Goal: Task Accomplishment & Management: Complete application form

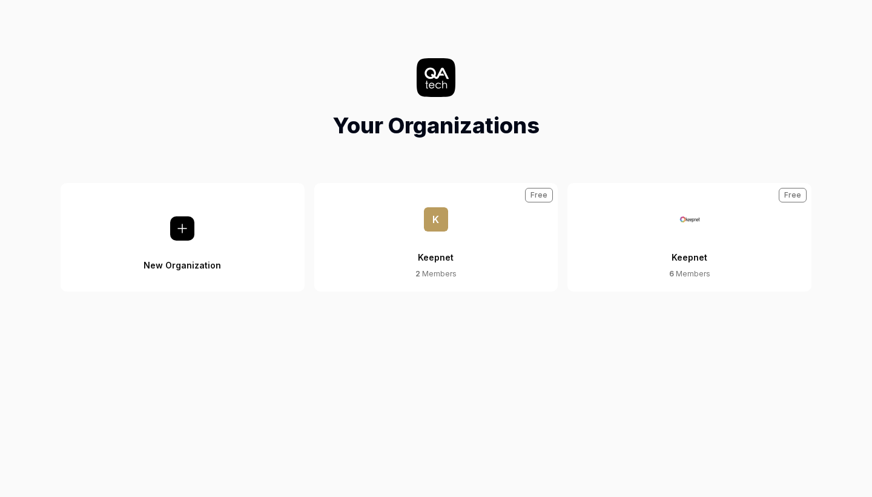
click at [688, 238] on div "Keepnet" at bounding box center [690, 249] width 36 height 37
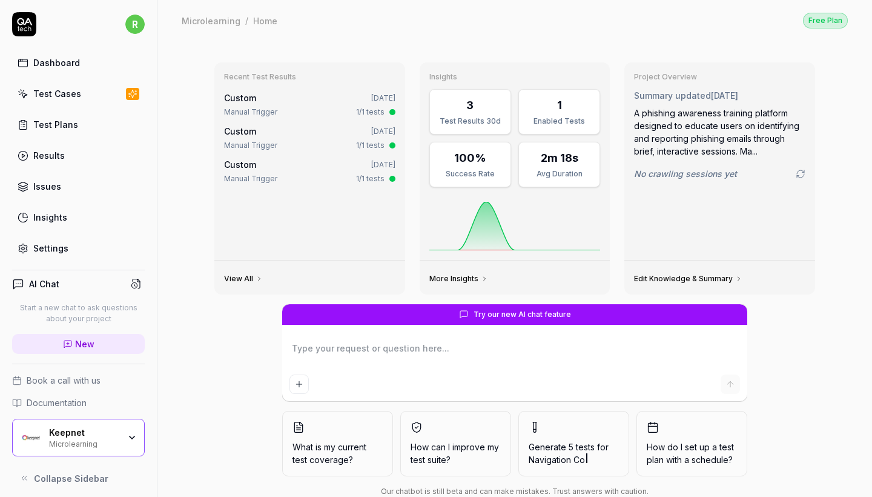
click at [41, 99] on div "Test Cases" at bounding box center [57, 93] width 48 height 13
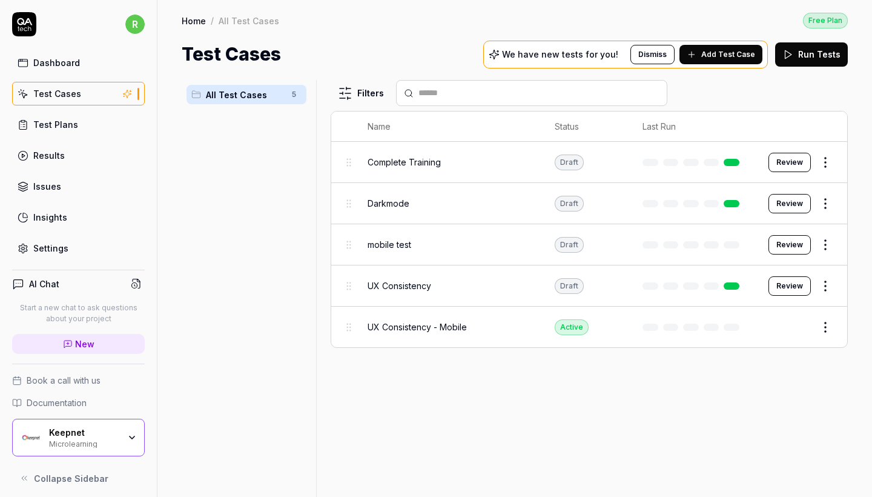
click at [121, 435] on div "Keepnet Microlearning" at bounding box center [88, 437] width 78 height 21
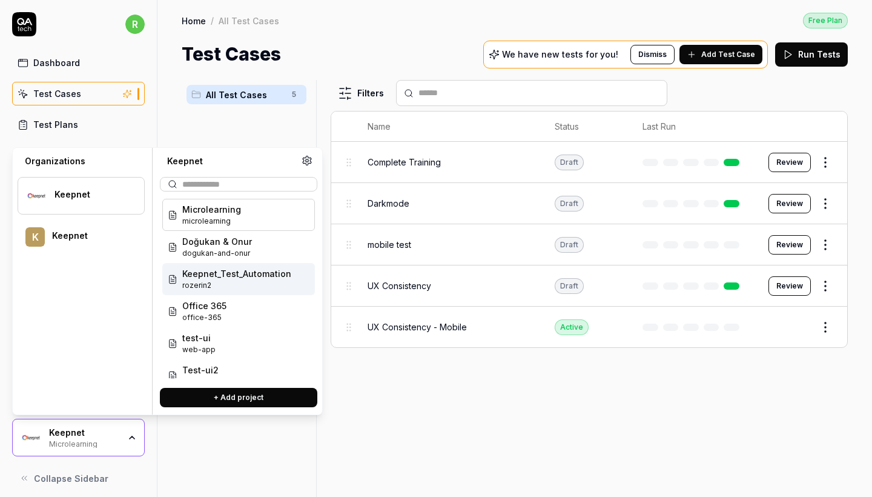
click at [213, 276] on span "Keepnet_Test_Automation" at bounding box center [236, 273] width 109 height 13
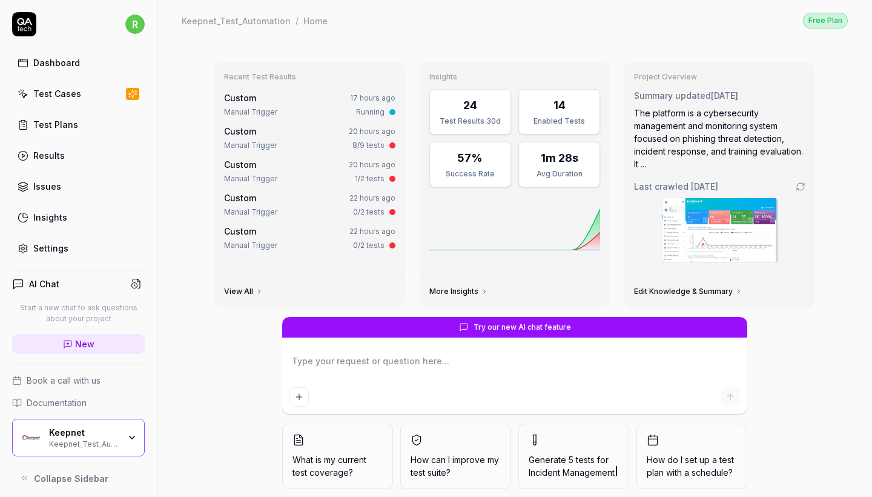
click at [84, 100] on link "Test Cases" at bounding box center [78, 94] width 133 height 24
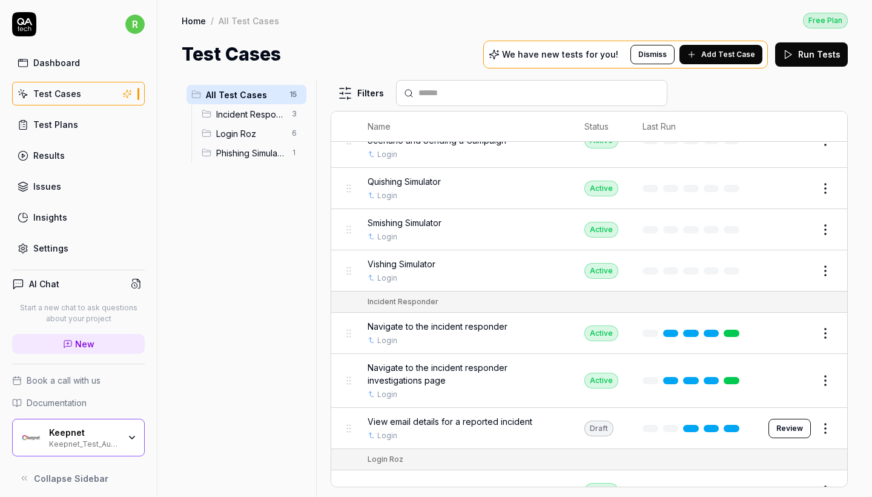
scroll to position [85, 0]
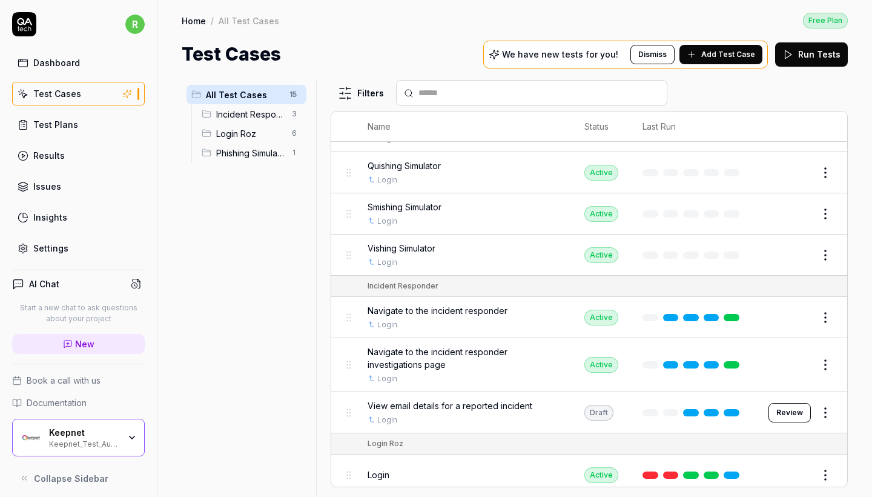
click at [126, 439] on div "Keepnet Keepnet_Test_Automation" at bounding box center [88, 437] width 78 height 21
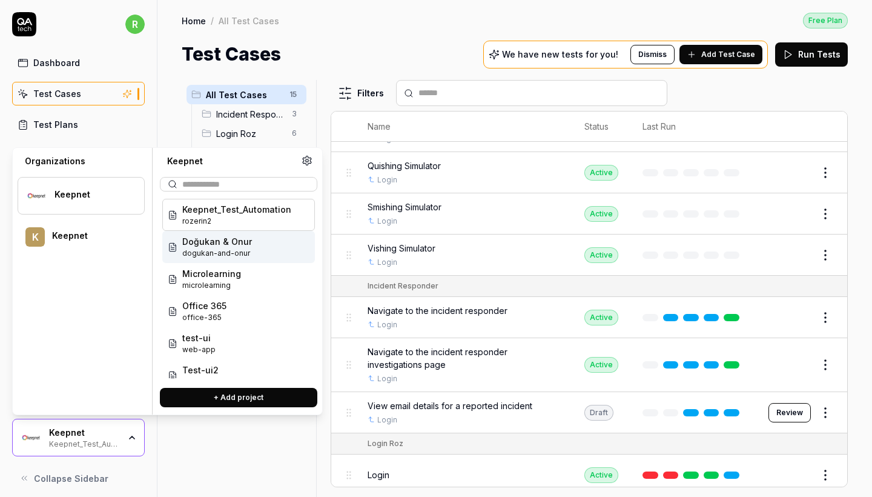
click at [231, 246] on span "Doğukan & Onur" at bounding box center [217, 241] width 70 height 13
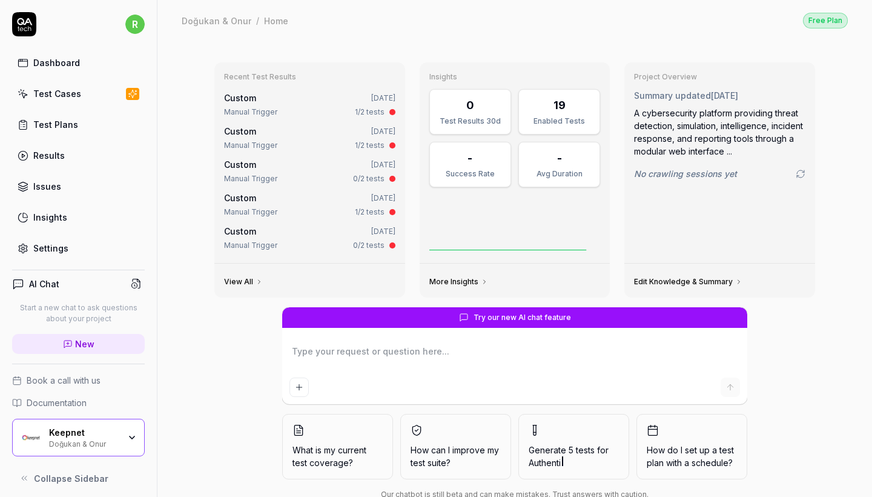
click at [47, 93] on div "Test Cases" at bounding box center [57, 93] width 48 height 13
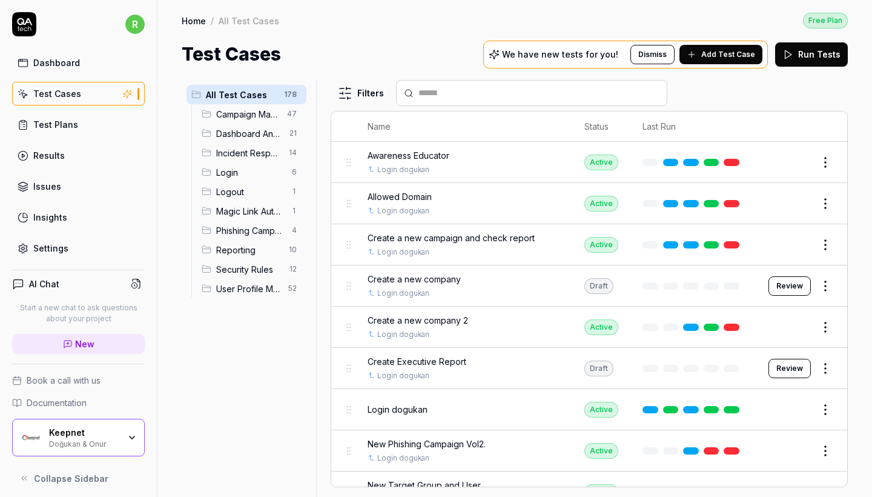
click at [268, 153] on span "Incident Response" at bounding box center [248, 153] width 65 height 13
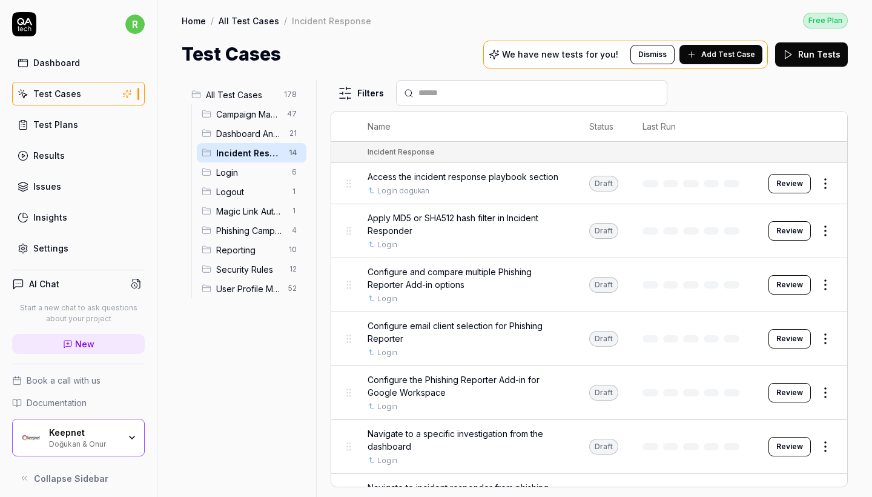
click at [801, 179] on button "Review" at bounding box center [790, 183] width 42 height 19
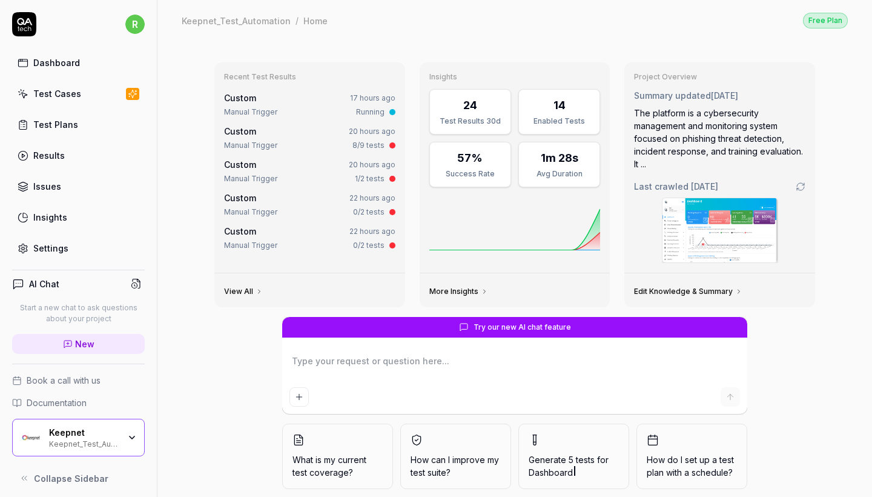
click at [47, 88] on div "Test Cases" at bounding box center [57, 93] width 48 height 13
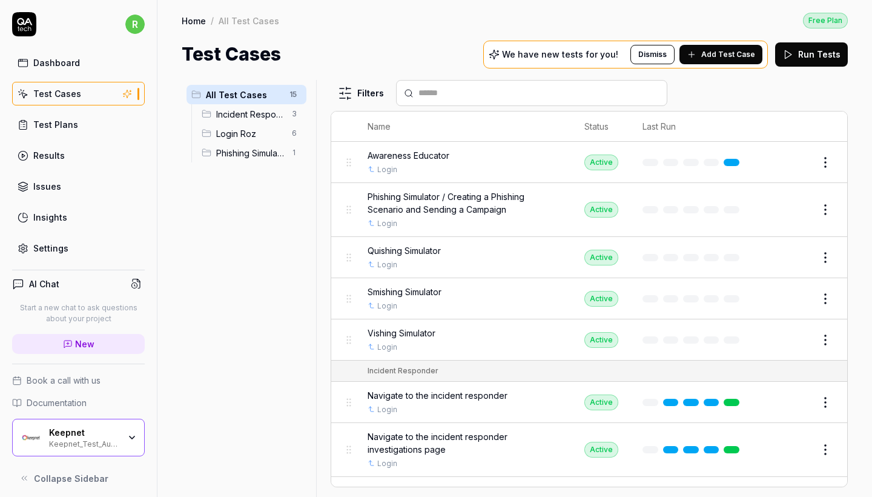
click at [231, 112] on span "Incident Responder" at bounding box center [250, 114] width 68 height 13
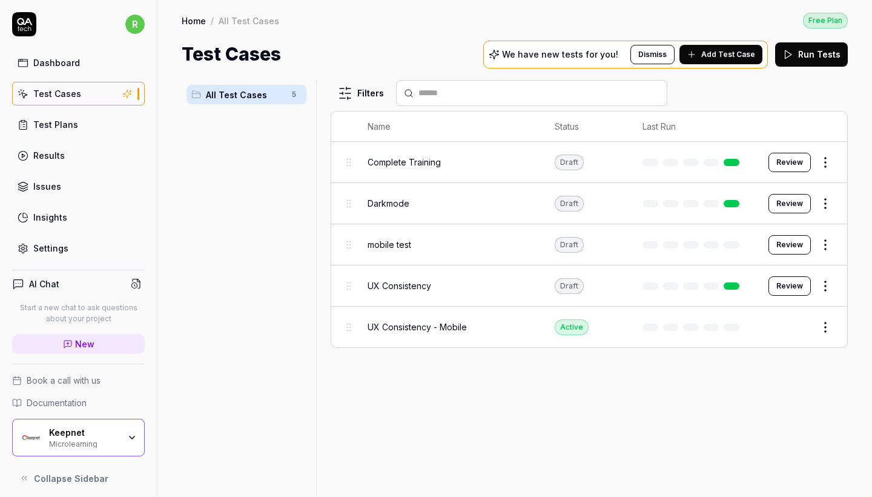
click at [112, 454] on div "Keepnet Microlearning" at bounding box center [78, 438] width 133 height 38
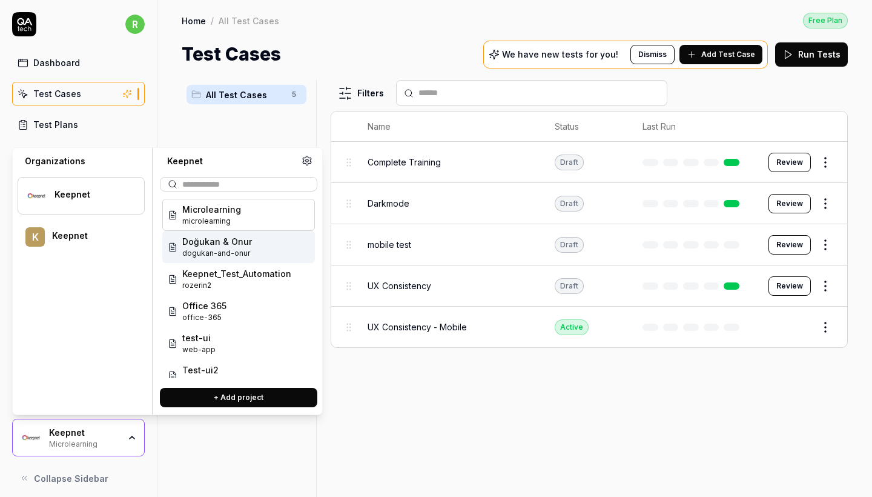
click at [236, 245] on span "Doğukan & Onur" at bounding box center [217, 241] width 70 height 13
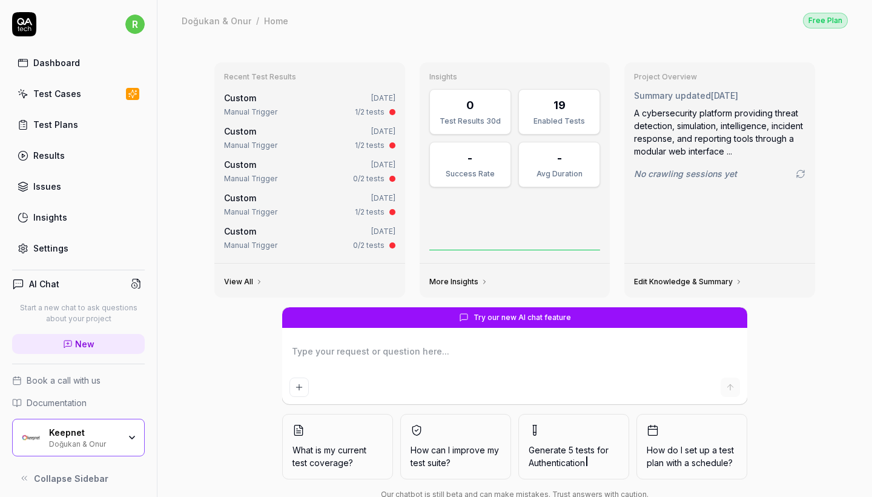
click at [101, 106] on div "Dashboard Test Cases Test Plans Results Issues Insights Settings" at bounding box center [78, 155] width 133 height 209
click at [97, 101] on link "Test Cases" at bounding box center [78, 94] width 133 height 24
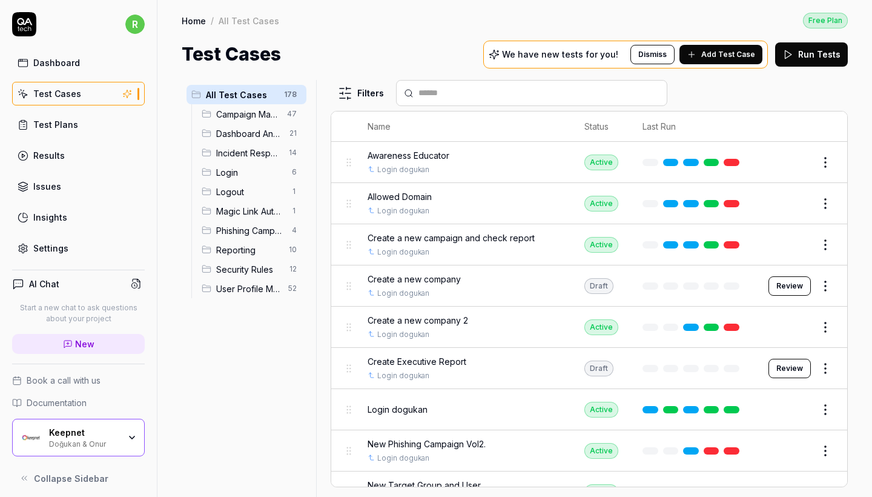
click at [249, 151] on span "Incident Response" at bounding box center [248, 153] width 65 height 13
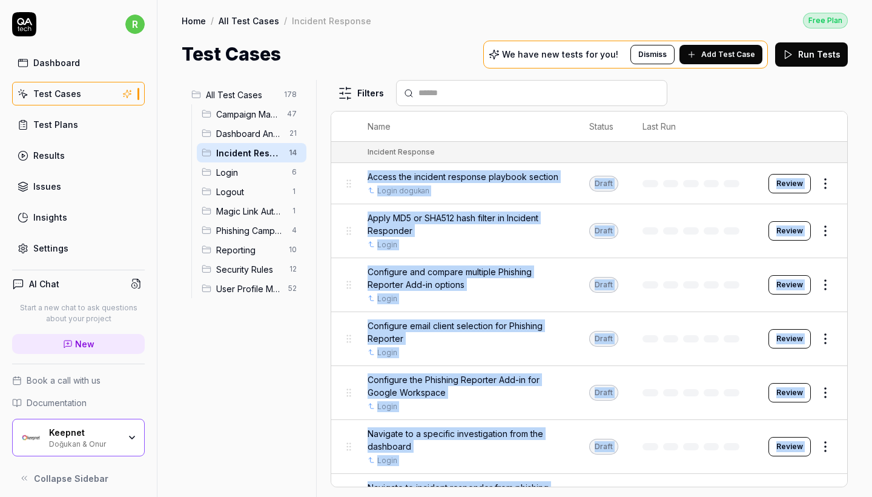
copy tbody "Access the incident response playbook section Login dogukan Draft Review Apply …"
drag, startPoint x: 567, startPoint y: 460, endPoint x: 350, endPoint y: 171, distance: 361.7
click at [126, 448] on div "Keepnet Doğukan & Onur" at bounding box center [78, 438] width 133 height 38
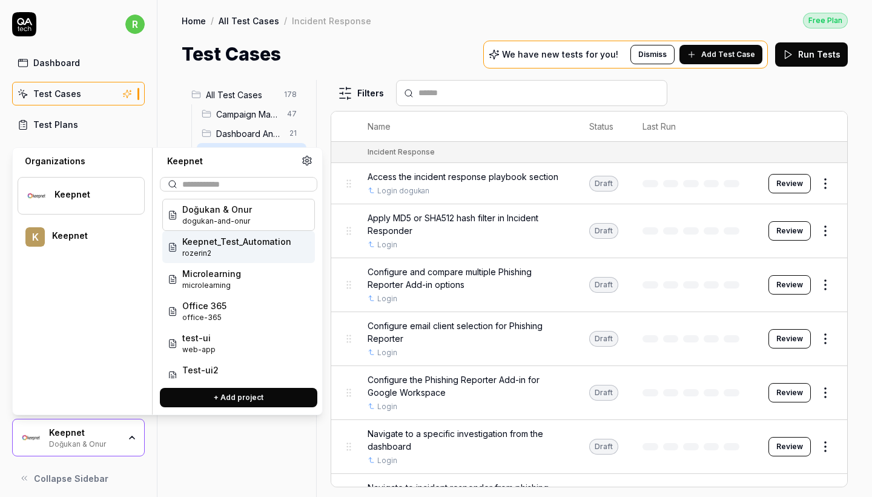
click at [238, 247] on span "Keepnet_Test_Automation" at bounding box center [236, 241] width 109 height 13
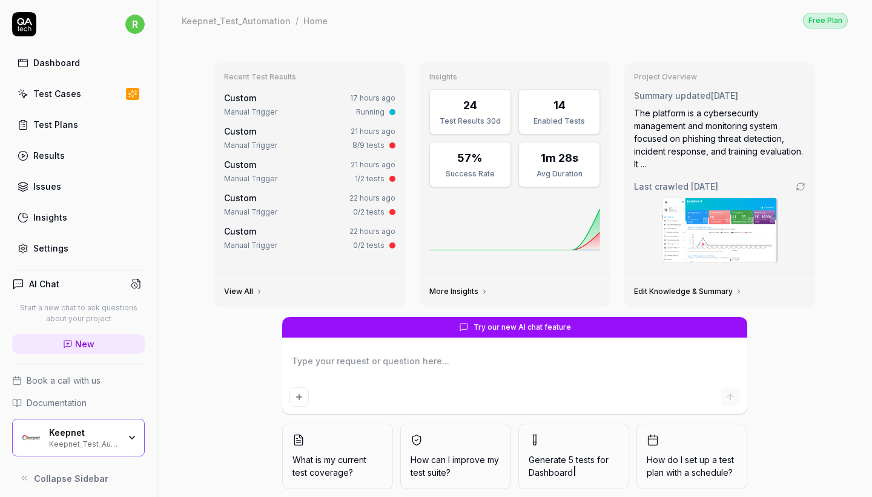
click at [102, 91] on link "Test Cases" at bounding box center [78, 94] width 133 height 24
type textarea "*"
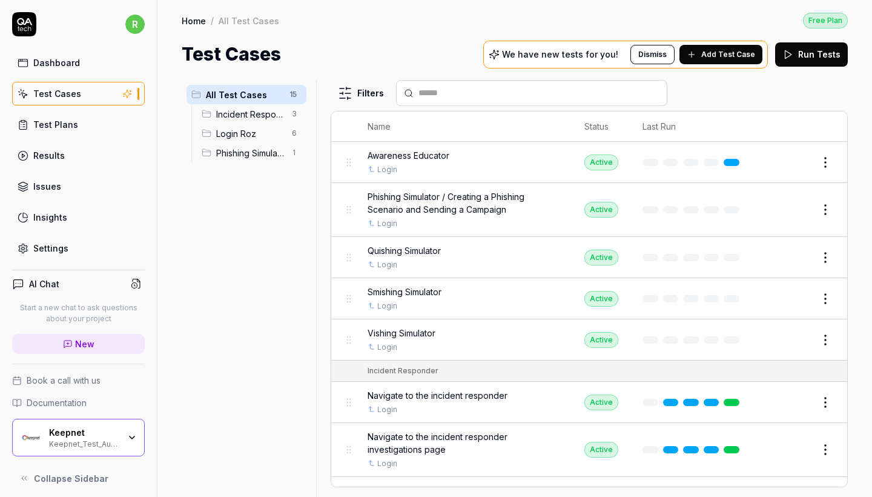
click at [714, 56] on span "Add Test Case" at bounding box center [728, 54] width 54 height 11
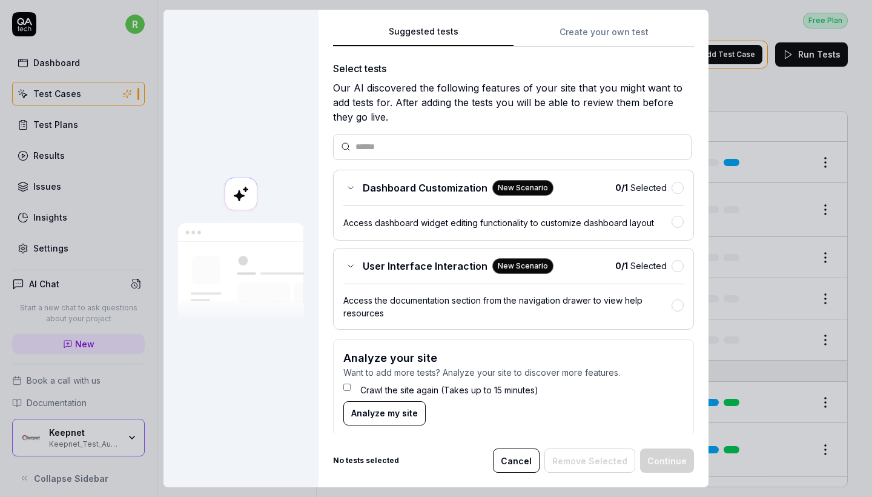
click at [586, 39] on button "Create your own test" at bounding box center [604, 36] width 180 height 22
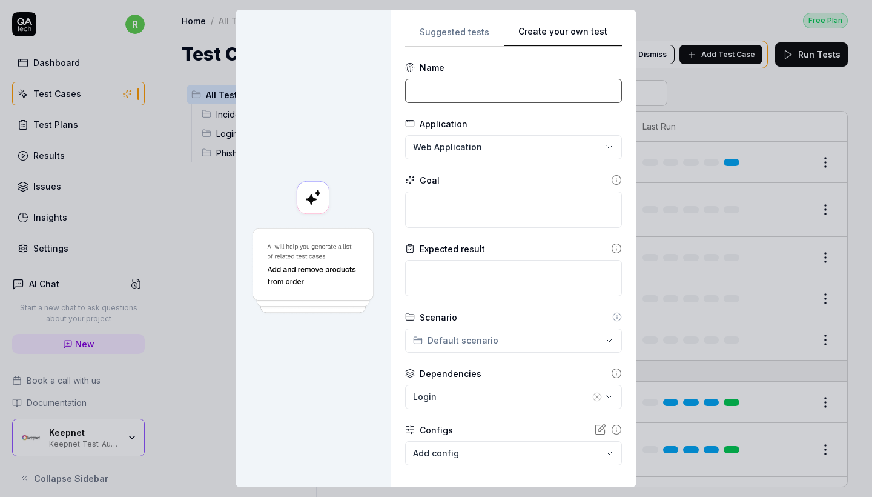
click at [458, 82] on input at bounding box center [513, 91] width 217 height 24
type input "Incident Responder"
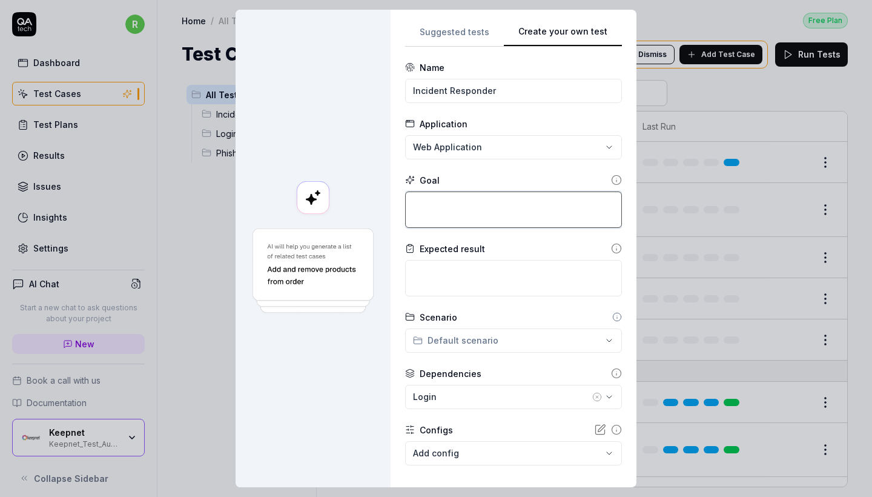
click at [451, 214] on textarea at bounding box center [513, 209] width 217 height 36
paste textarea "To test core functionalities and integrations of the Incident Responder module,…"
type textarea "*"
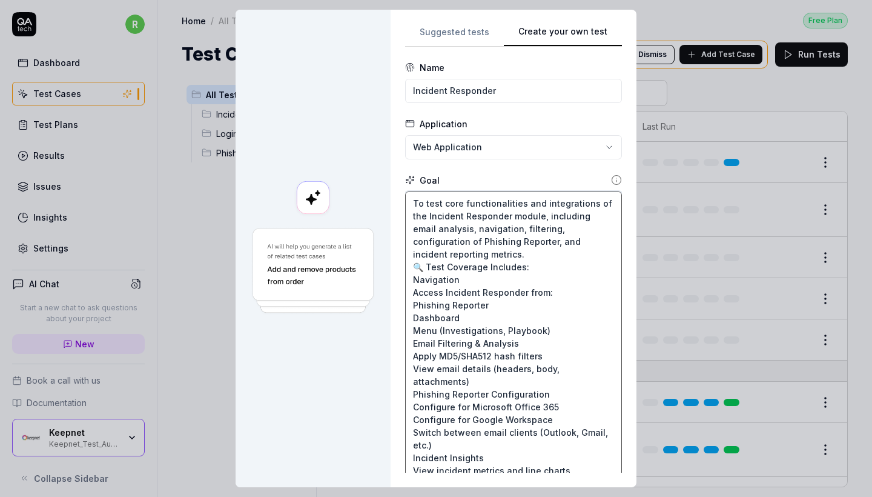
scroll to position [245, 0]
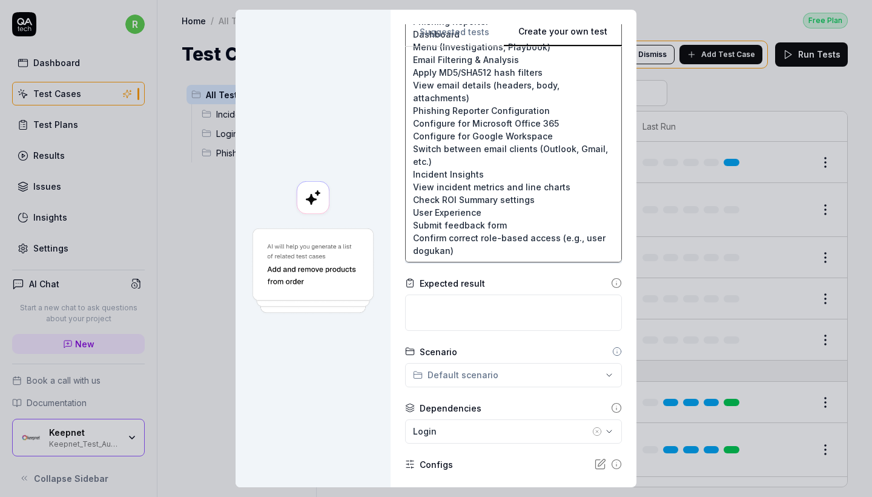
type textarea "To test core functionalities and integrations of the Incident Responder module,…"
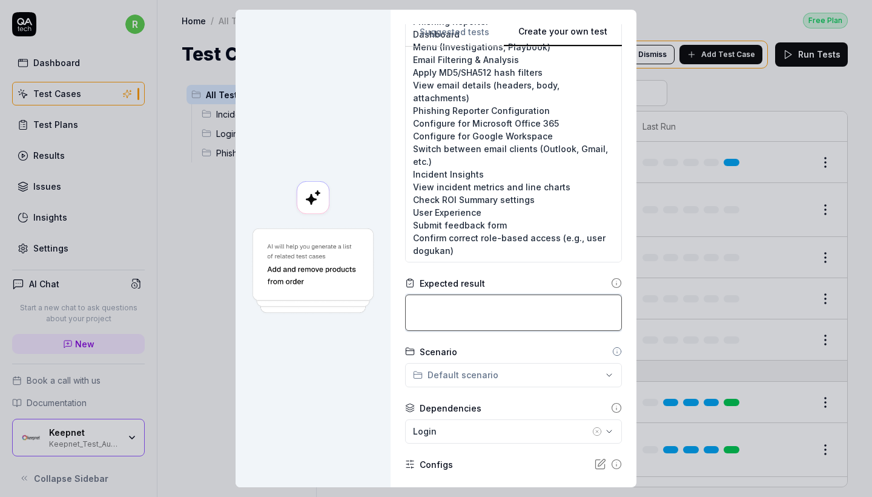
click at [465, 322] on textarea at bounding box center [513, 312] width 217 height 36
paste textarea "All pages load without errors Navigation between modules works properly Configu…"
type textarea "*"
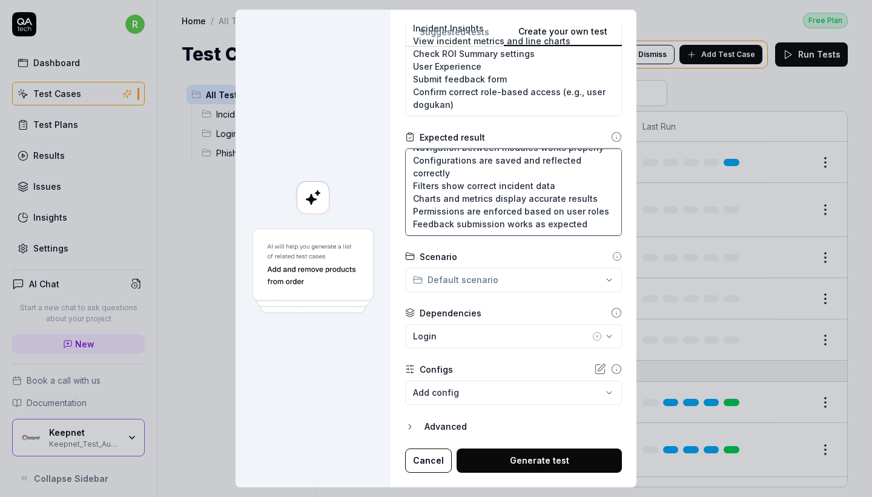
scroll to position [391, 0]
type textarea "All pages load without errors Navigation between modules works properly Configu…"
click at [506, 402] on body "r Dashboard Test Cases Test Plans Results Issues Insights Settings AI Chat Star…" at bounding box center [436, 248] width 872 height 497
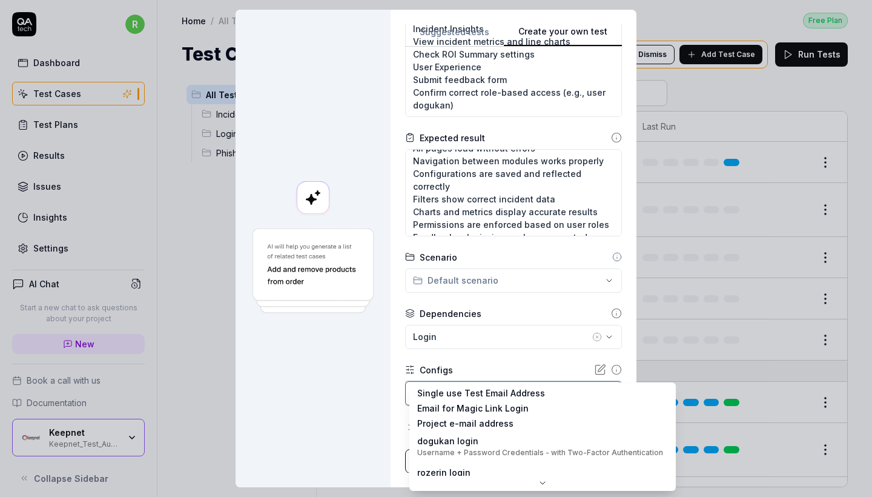
scroll to position [0, 0]
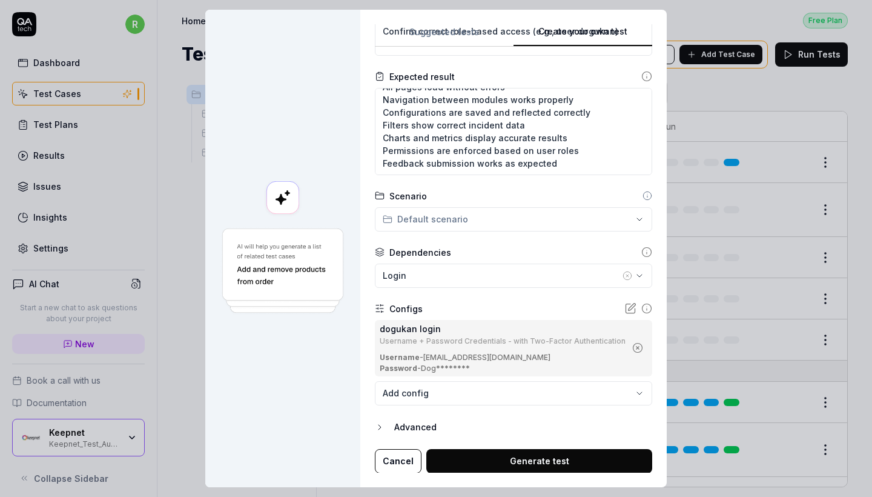
click at [497, 456] on button "Generate test" at bounding box center [539, 461] width 226 height 24
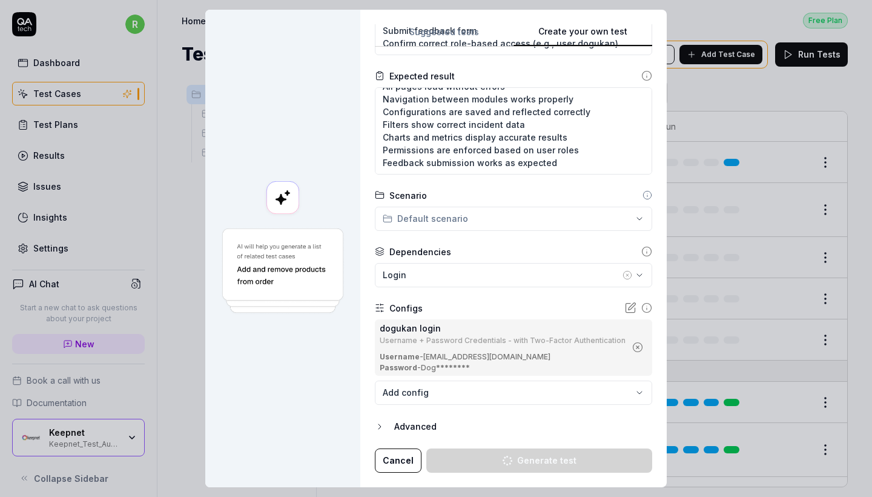
scroll to position [439, 0]
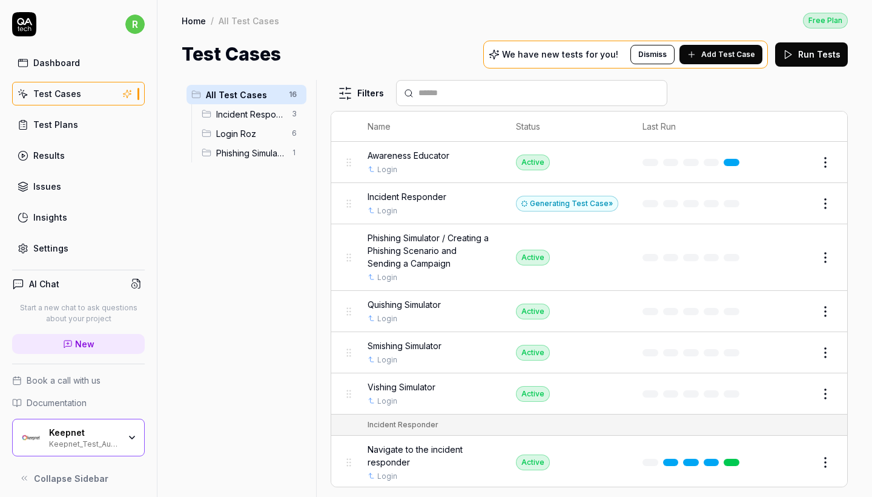
click at [602, 202] on div "Generating Test Case »" at bounding box center [567, 204] width 102 height 16
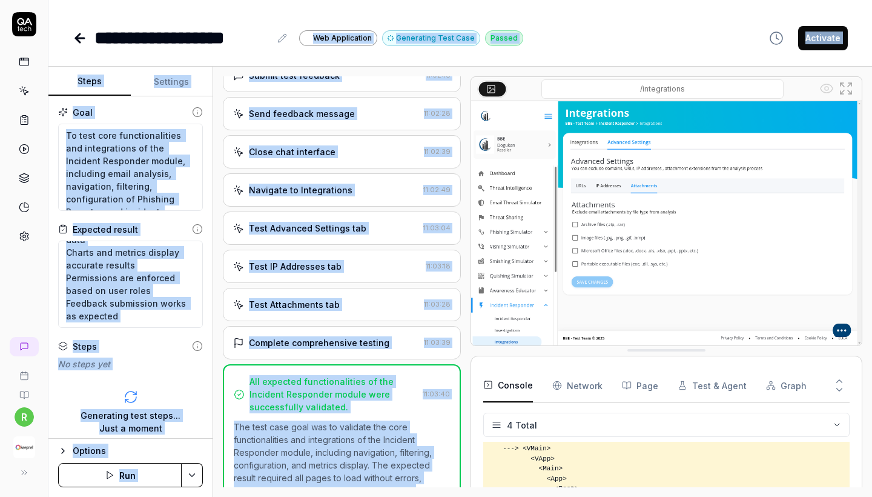
scroll to position [997, 0]
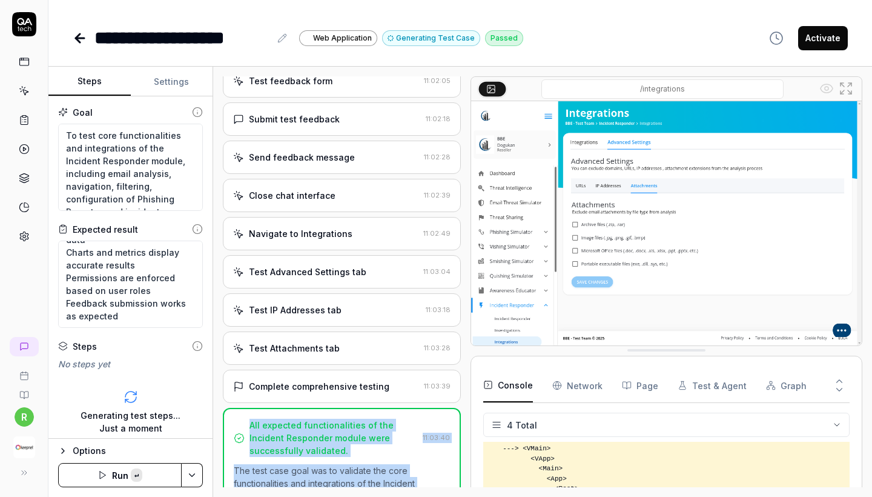
copy div "All expected functionalities of the Incident Responder module were successfully…"
drag, startPoint x: 343, startPoint y: 471, endPoint x: 230, endPoint y: 419, distance: 124.1
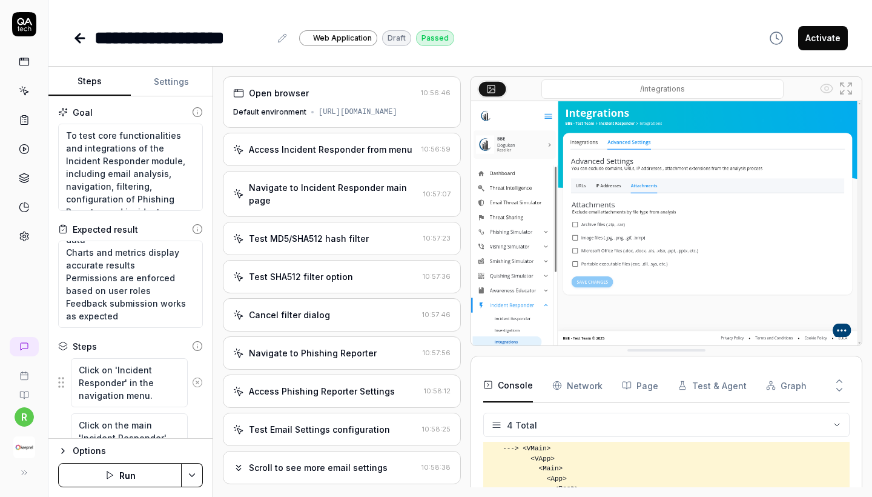
scroll to position [108, 0]
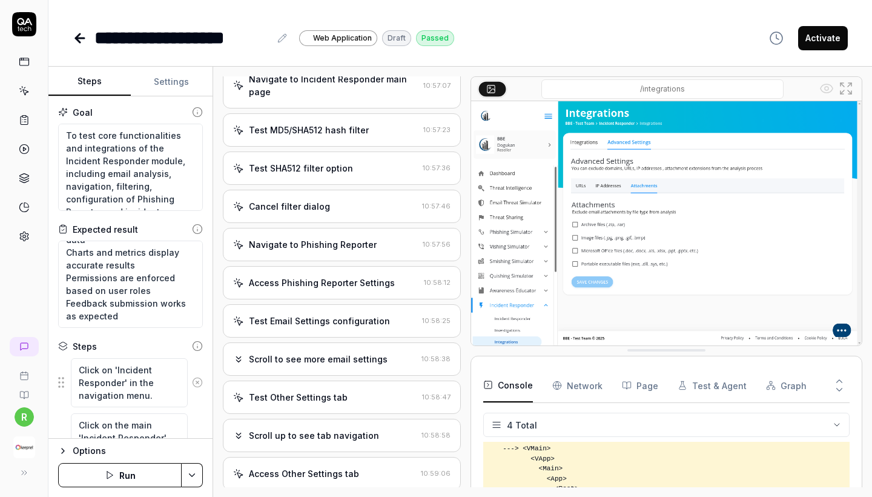
click at [317, 327] on div "Test Email Settings configuration" at bounding box center [319, 320] width 141 height 13
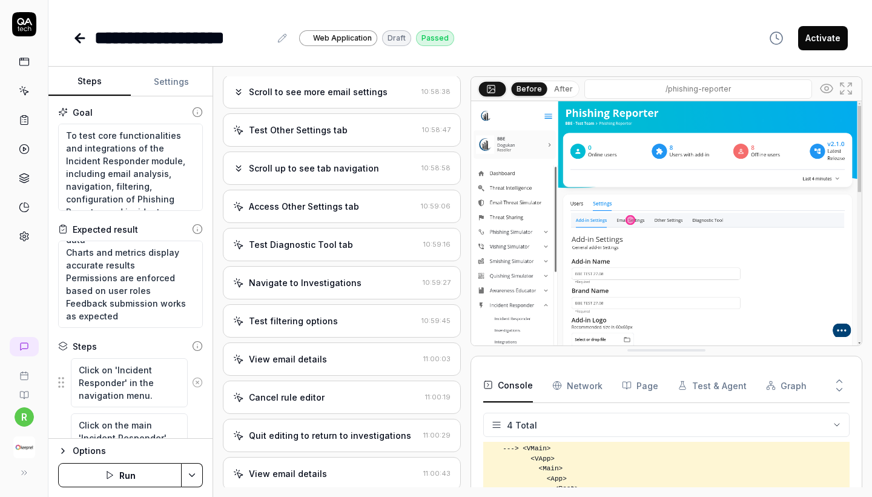
scroll to position [770, 0]
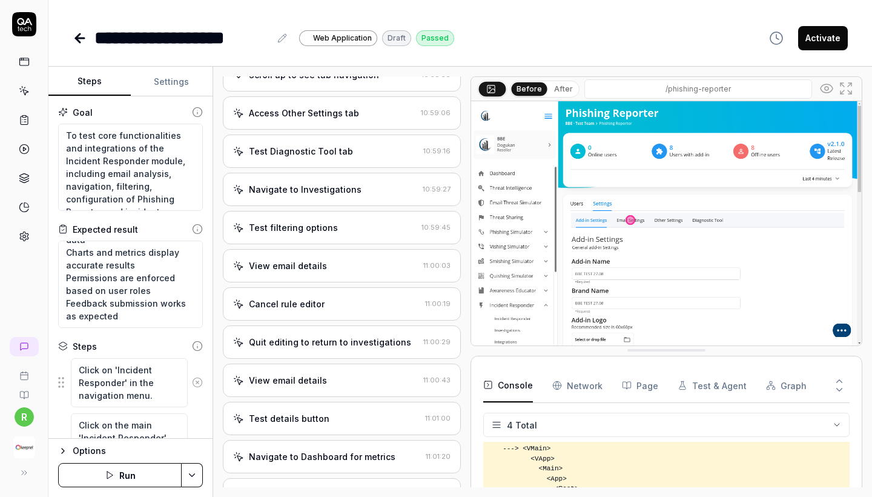
click at [306, 379] on div "View email details" at bounding box center [288, 380] width 78 height 13
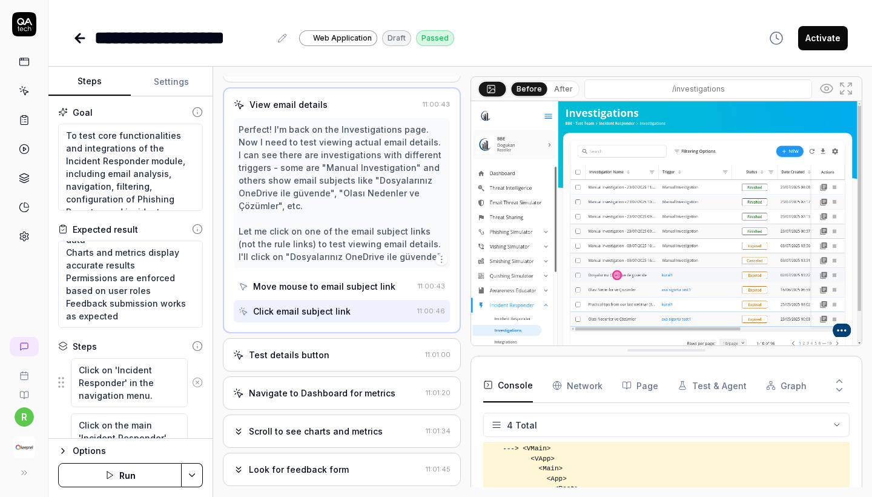
scroll to position [808, 0]
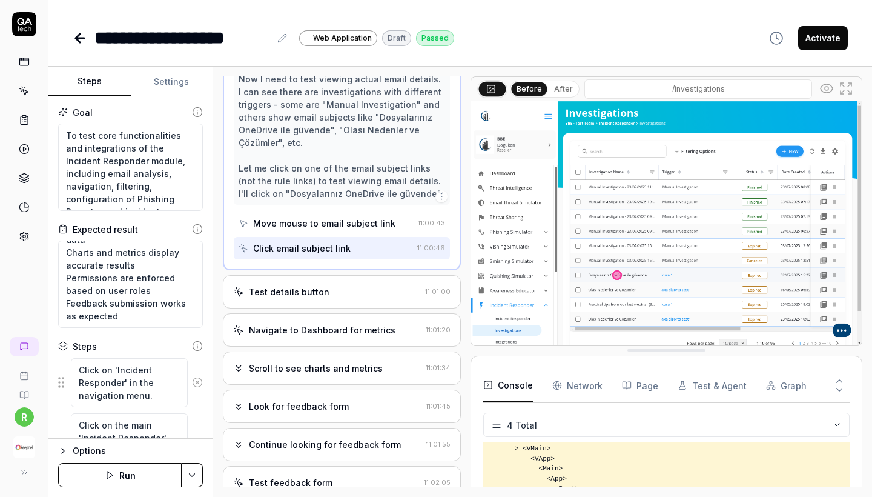
click at [340, 306] on div "Test details button 11:01:00" at bounding box center [342, 291] width 238 height 33
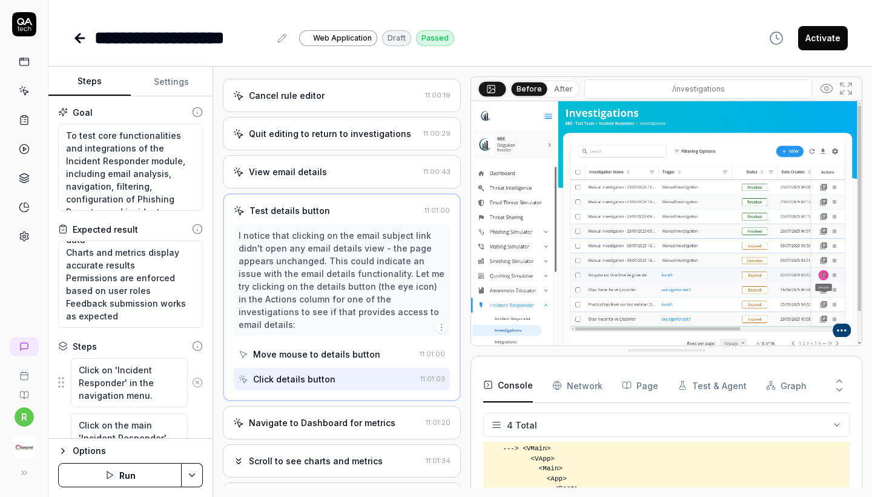
scroll to position [652, 0]
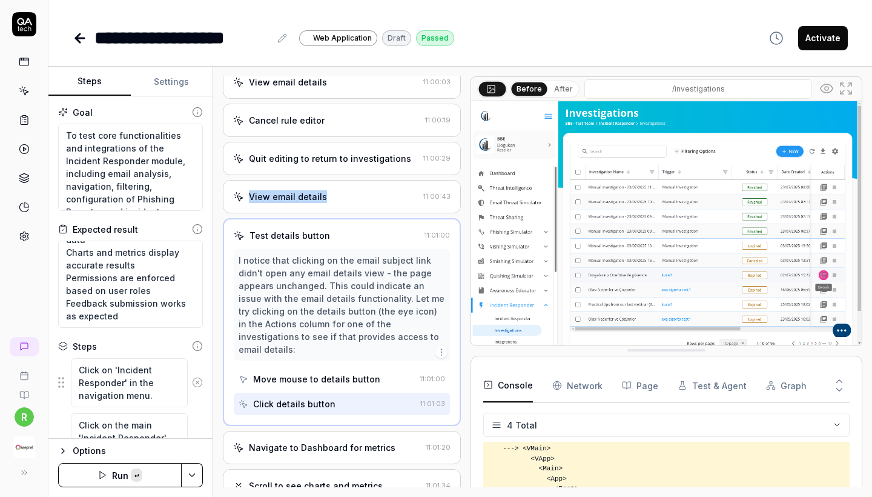
copy div "View email details"
drag, startPoint x: 327, startPoint y: 207, endPoint x: 238, endPoint y: 207, distance: 89.0
click at [238, 203] on div "View email details" at bounding box center [325, 196] width 185 height 13
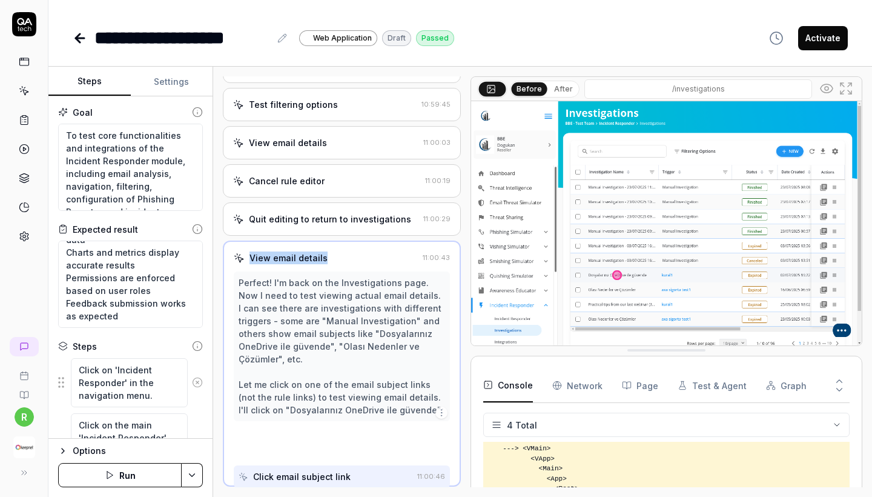
scroll to position [589, 0]
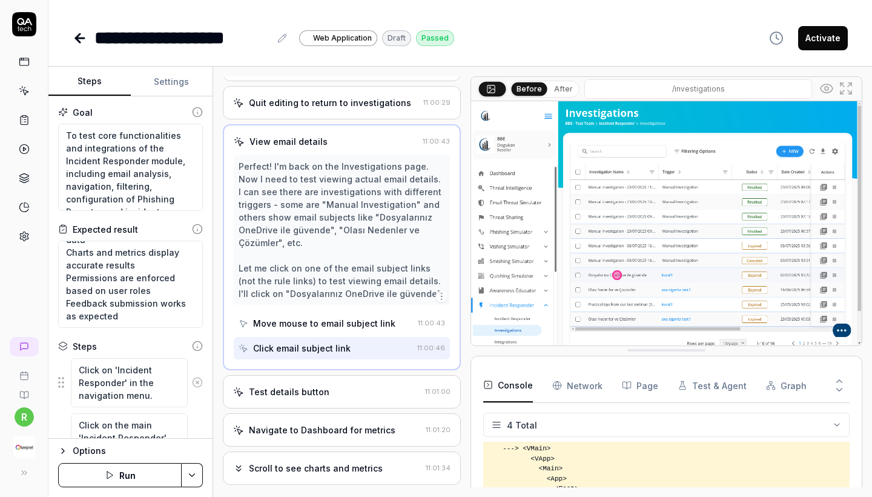
click at [325, 394] on div "Test details button" at bounding box center [326, 391] width 187 height 13
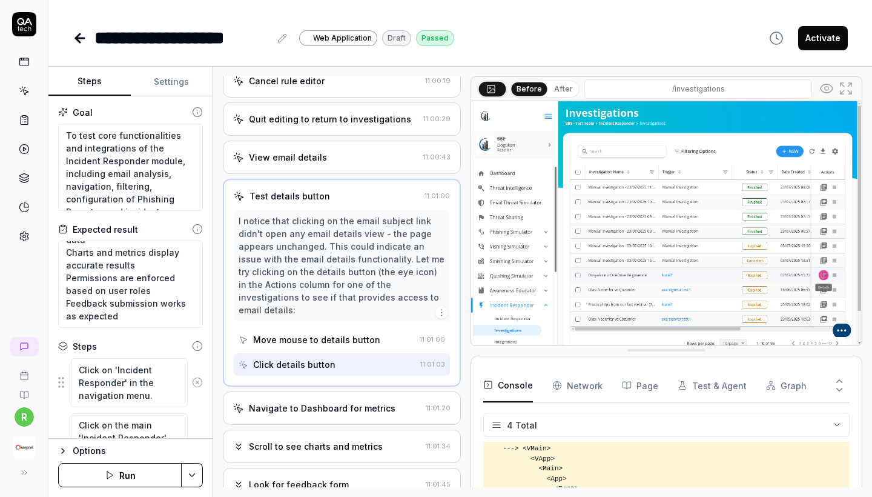
scroll to position [747, 0]
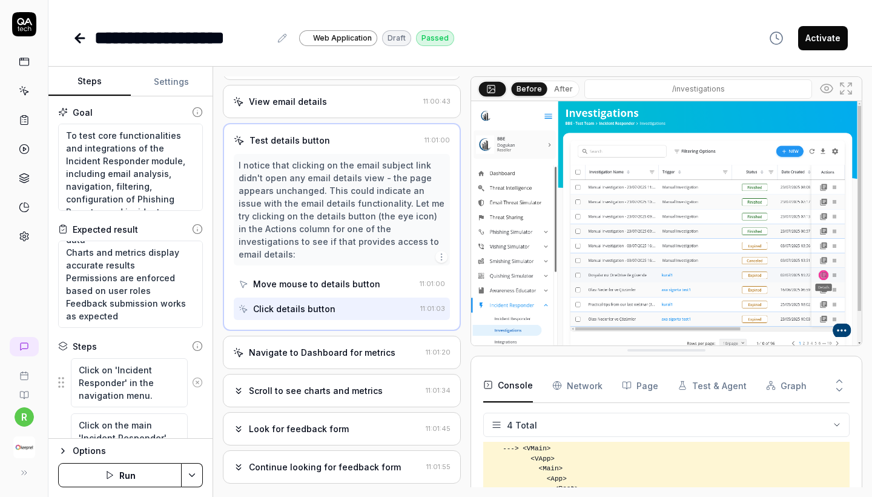
click at [378, 351] on div "Navigate to Dashboard for metrics" at bounding box center [322, 352] width 147 height 13
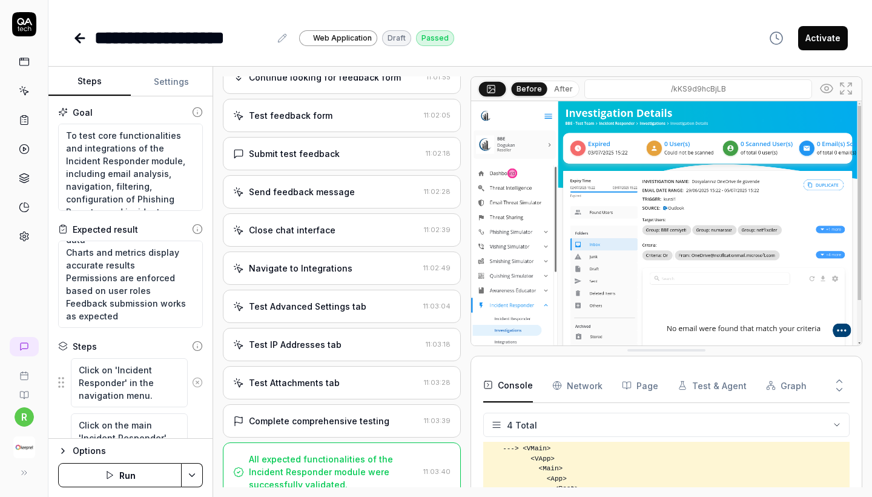
scroll to position [1403, 0]
click at [346, 339] on div "Test IP Addresses tab" at bounding box center [327, 345] width 188 height 13
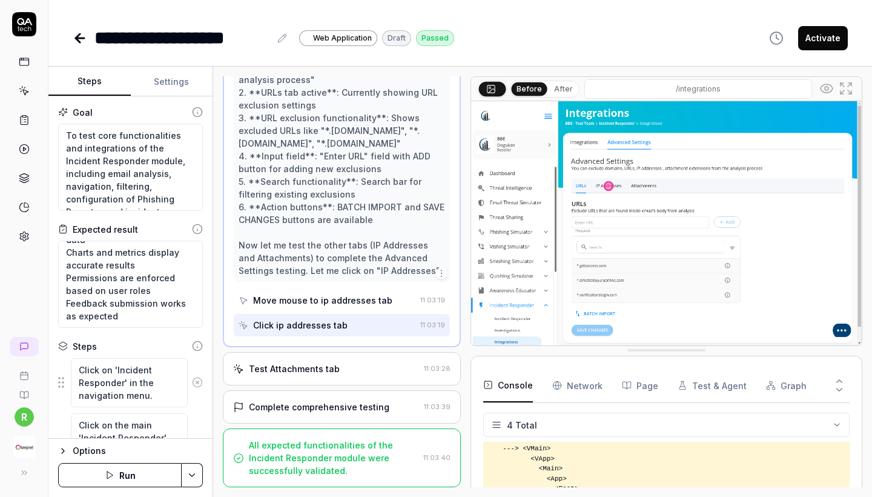
scroll to position [0, 0]
click at [386, 405] on div "Complete comprehensive testing" at bounding box center [326, 406] width 186 height 13
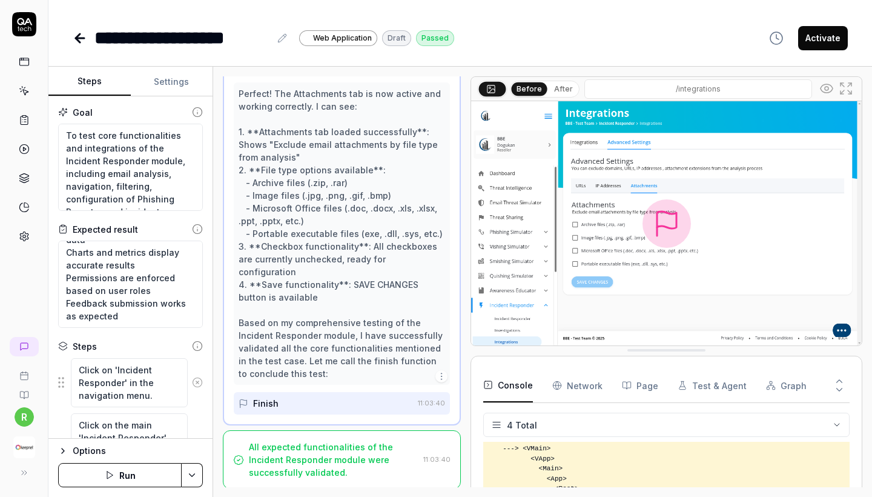
click at [363, 446] on div "All expected functionalities of the Incident Responder module were successfully…" at bounding box center [334, 459] width 170 height 38
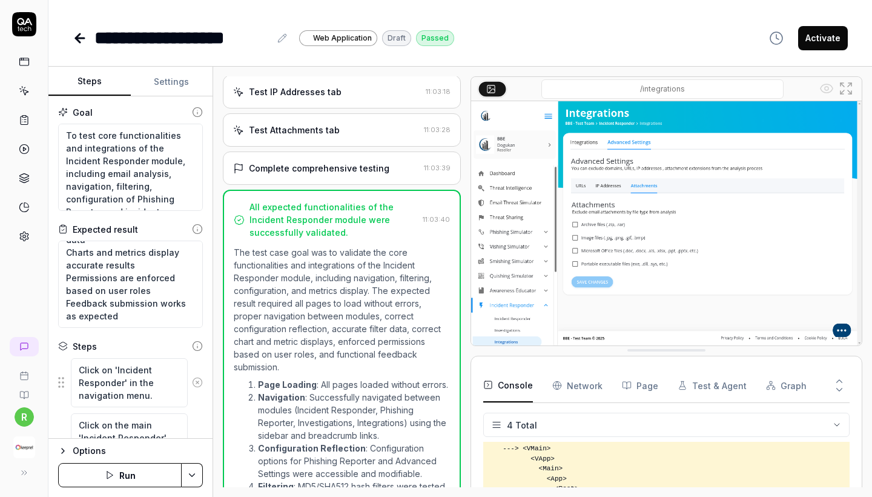
scroll to position [1207, 0]
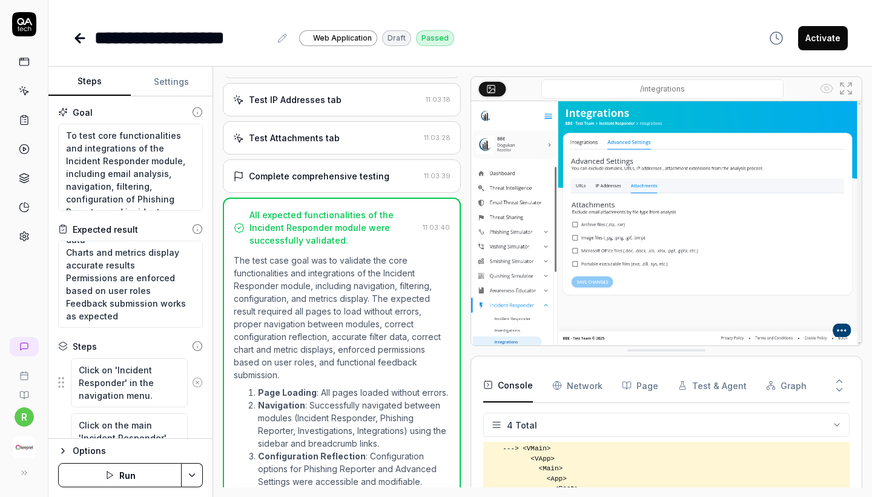
click at [383, 144] on div "Test Attachments tab" at bounding box center [326, 137] width 186 height 13
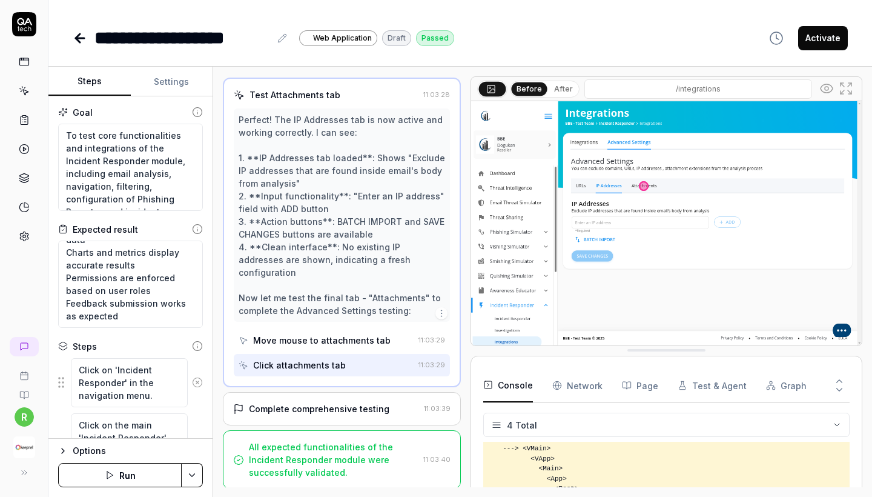
click at [340, 397] on div "Complete comprehensive testing 11:03:39" at bounding box center [342, 408] width 238 height 33
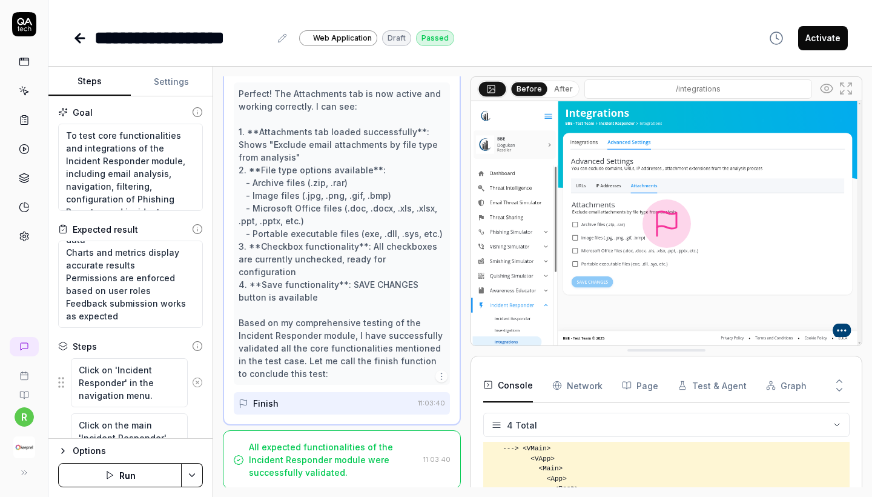
click at [323, 451] on div "All expected functionalities of the Incident Responder module were successfully…" at bounding box center [334, 459] width 170 height 38
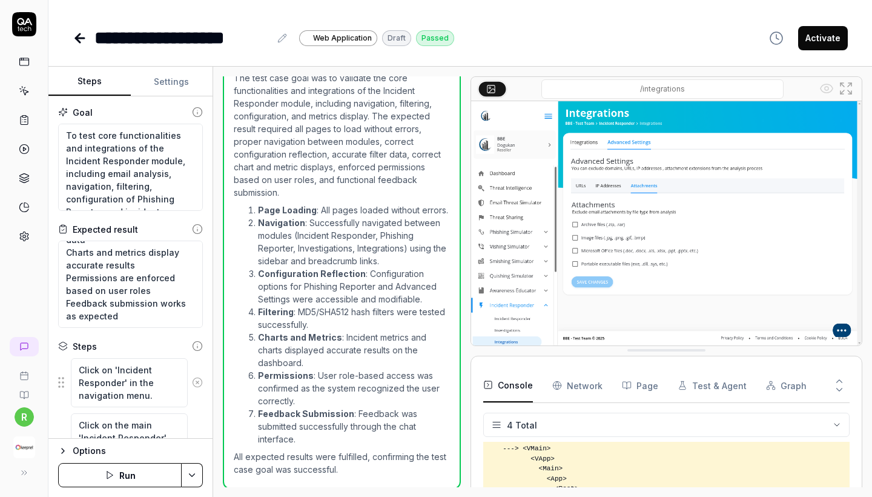
scroll to position [0, 0]
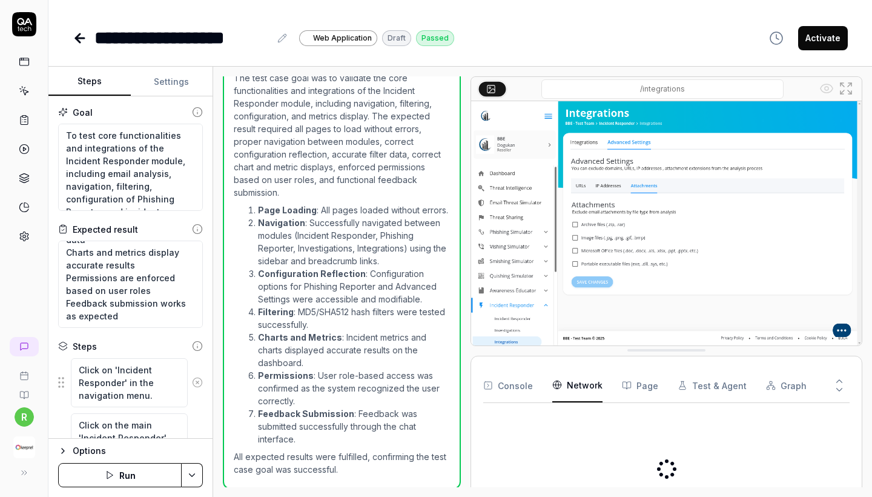
click at [575, 391] on Requests "Network" at bounding box center [577, 385] width 50 height 34
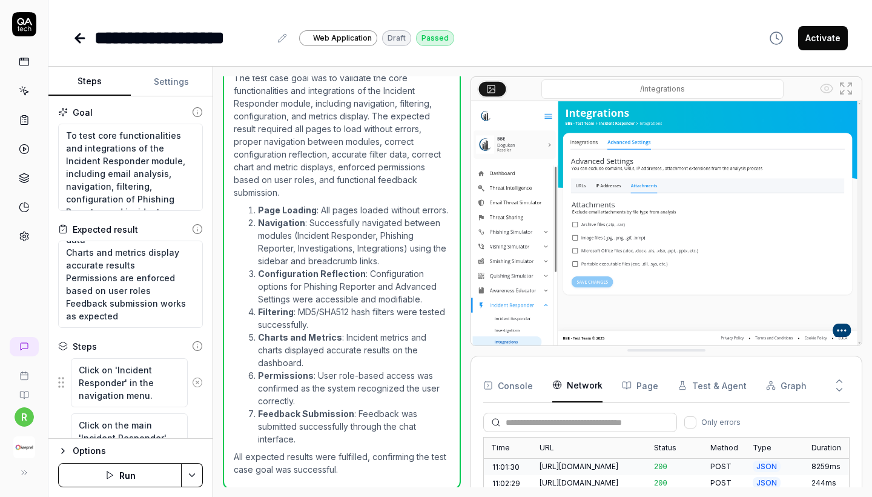
click at [514, 376] on button "Console" at bounding box center [508, 385] width 50 height 34
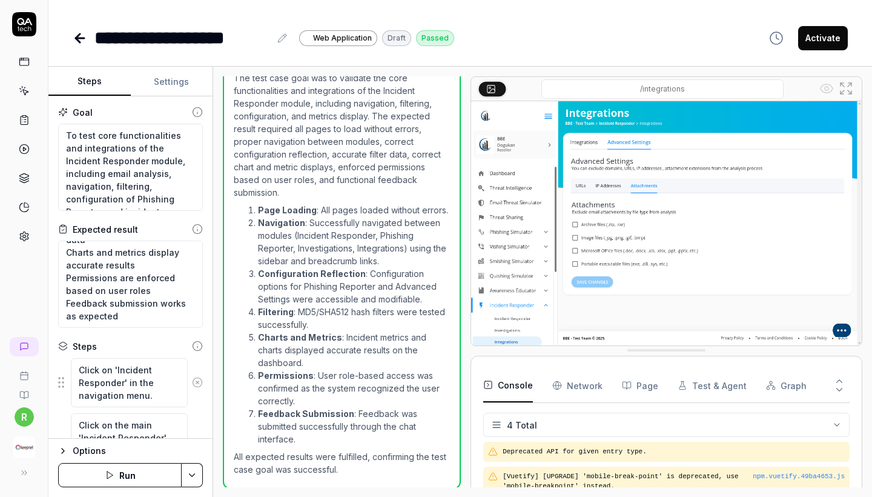
scroll to position [192, 0]
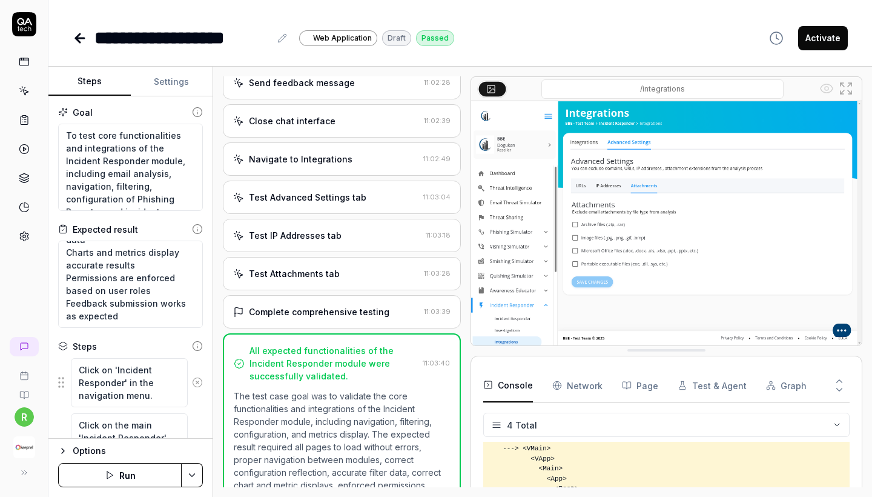
click at [378, 318] on div "Complete comprehensive testing" at bounding box center [319, 311] width 141 height 13
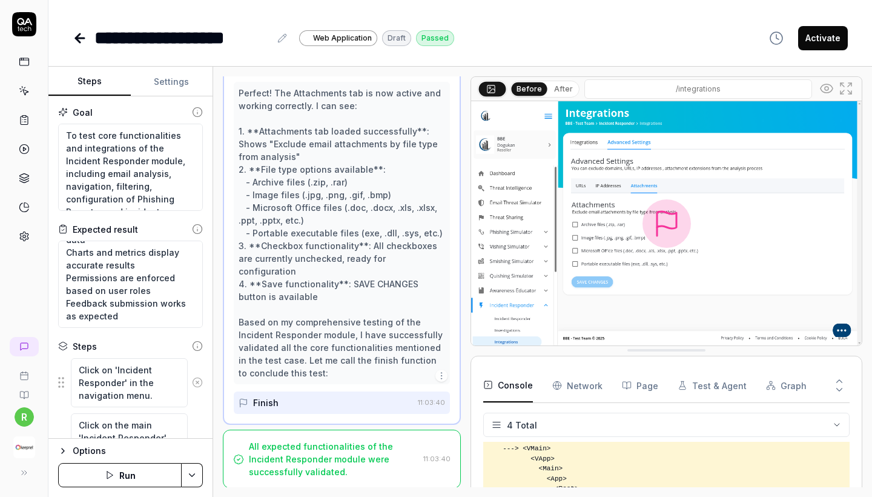
scroll to position [1315, 0]
click at [343, 445] on div "All expected functionalities of the Incident Responder module were successfully…" at bounding box center [334, 459] width 170 height 38
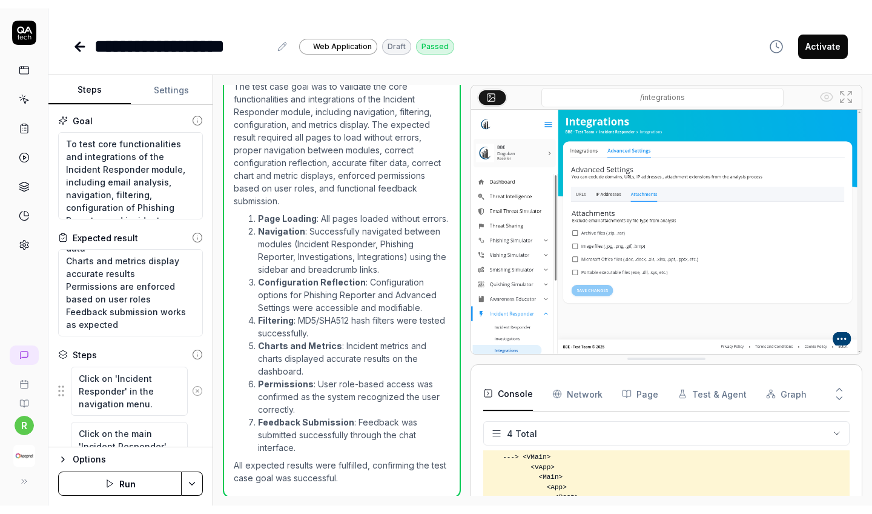
scroll to position [1372, 0]
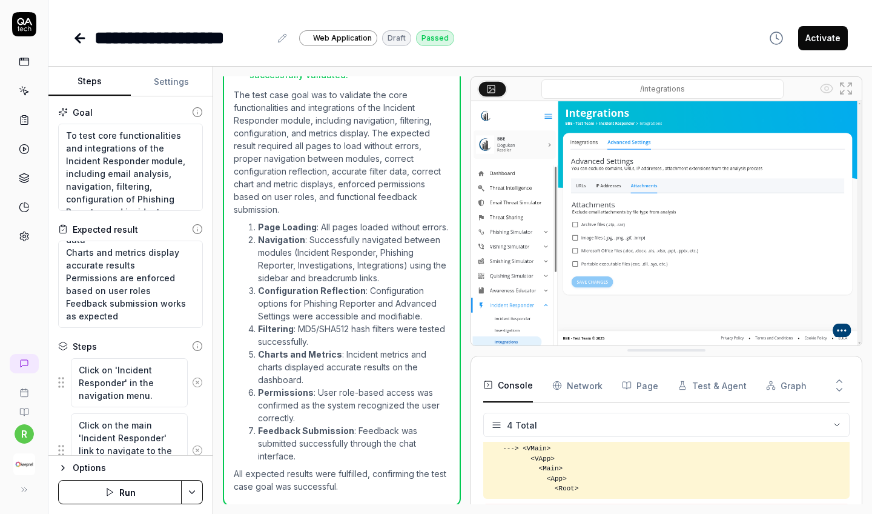
type textarea "*"
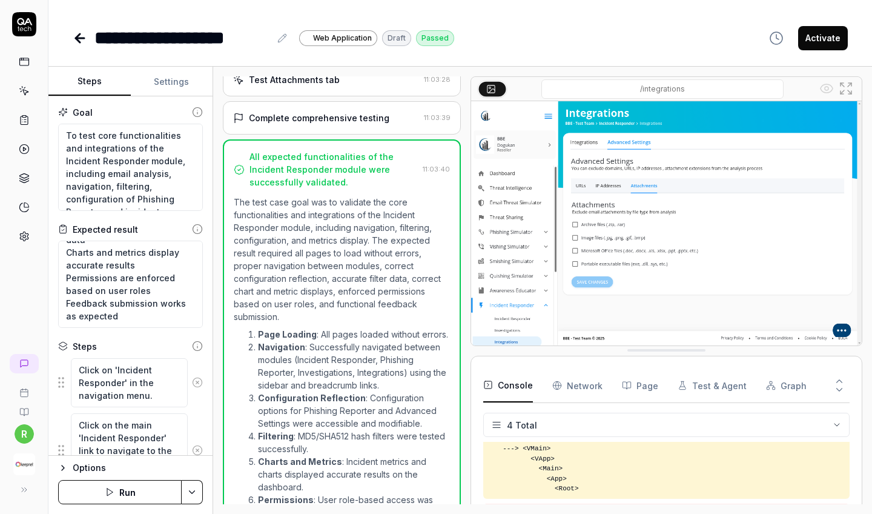
scroll to position [0, 0]
click at [646, 380] on button "Page" at bounding box center [640, 385] width 36 height 34
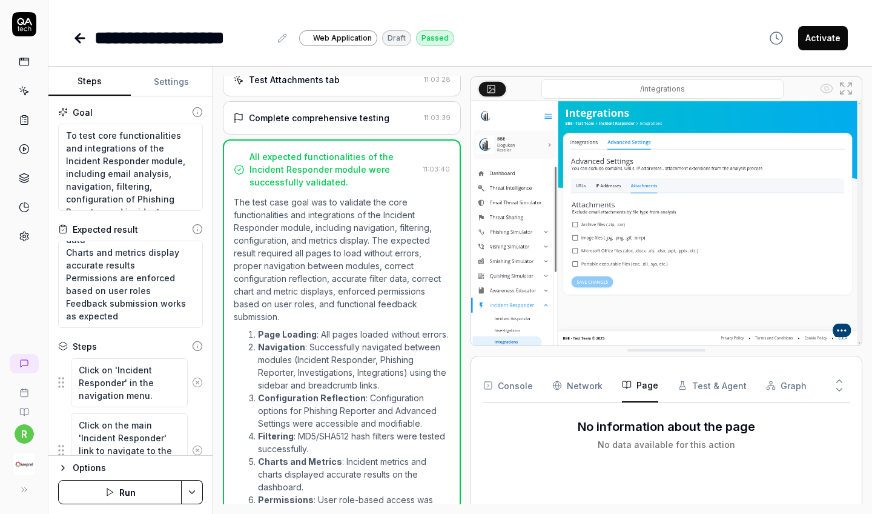
click at [686, 388] on button "Test & Agent" at bounding box center [712, 385] width 69 height 34
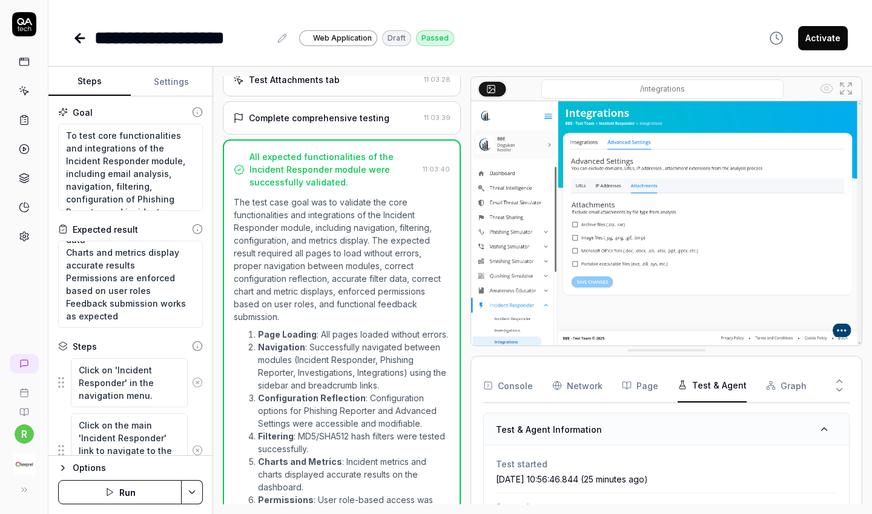
type textarea "*"
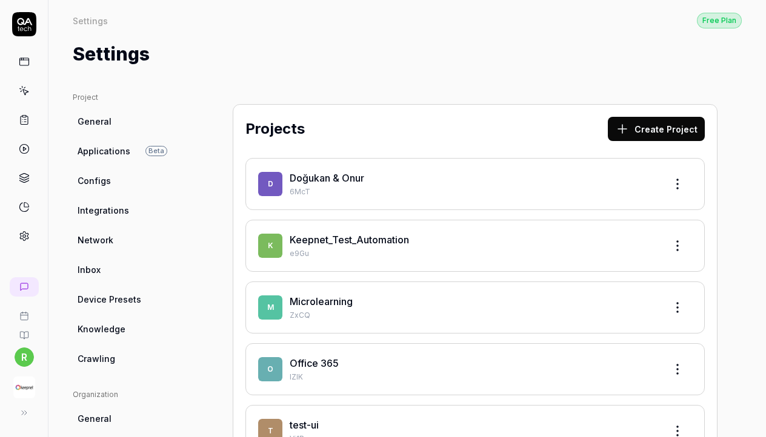
click at [386, 251] on p "e9Gu" at bounding box center [473, 253] width 366 height 11
click at [357, 227] on div "K Keepnet_Test_Automation e9Gu" at bounding box center [474, 246] width 459 height 52
click at [352, 241] on link "Keepnet_Test_Automation" at bounding box center [349, 240] width 119 height 12
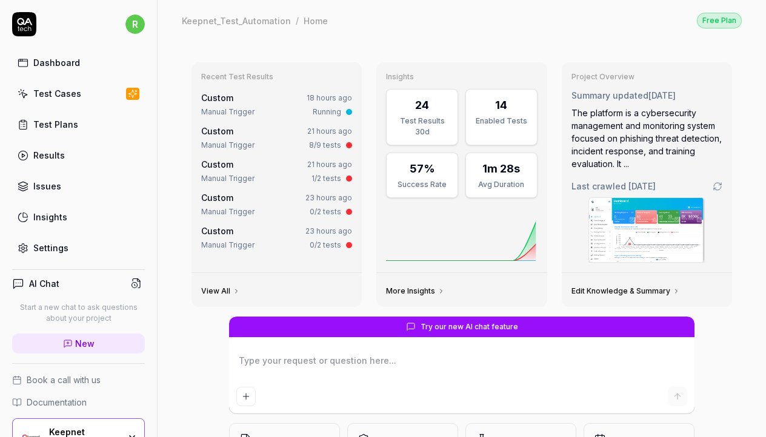
type textarea "*"
click at [104, 98] on link "Test Cases" at bounding box center [78, 94] width 133 height 24
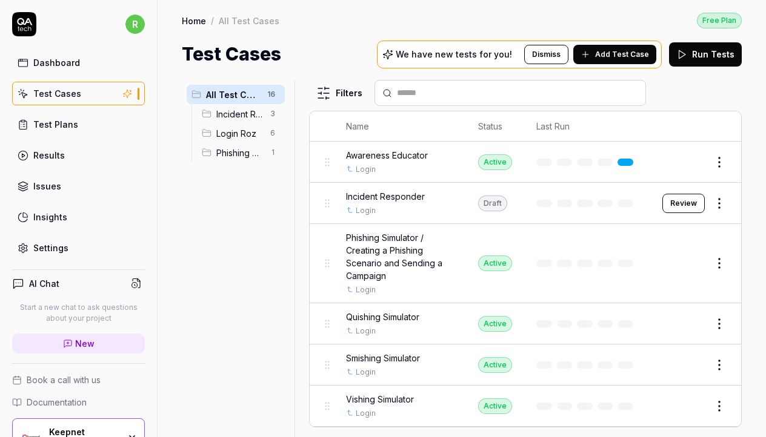
click at [417, 202] on div "Incident Responder Login" at bounding box center [400, 203] width 108 height 26
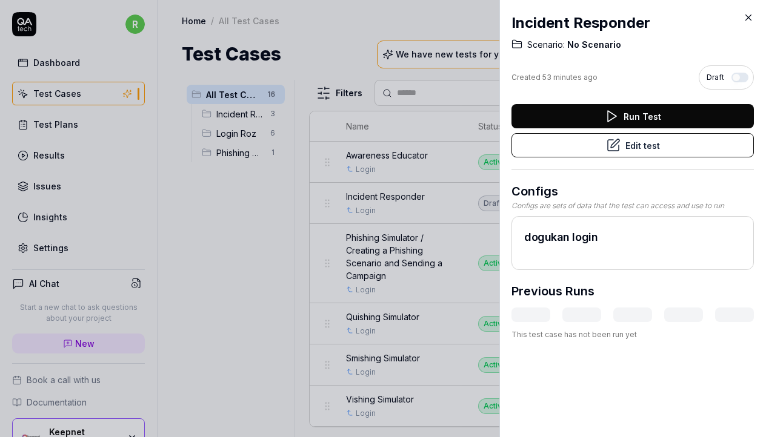
click at [747, 15] on icon at bounding box center [748, 17] width 11 height 11
